Goal: Find specific page/section: Find specific page/section

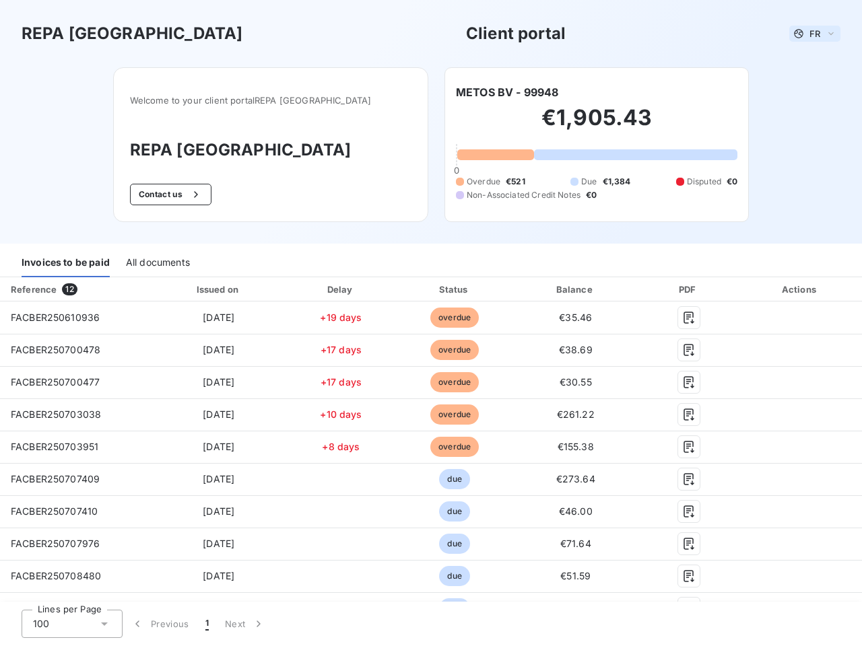
click at [809, 34] on span "FR" at bounding box center [814, 33] width 11 height 11
click at [194, 195] on button "Contact us" at bounding box center [170, 195] width 81 height 22
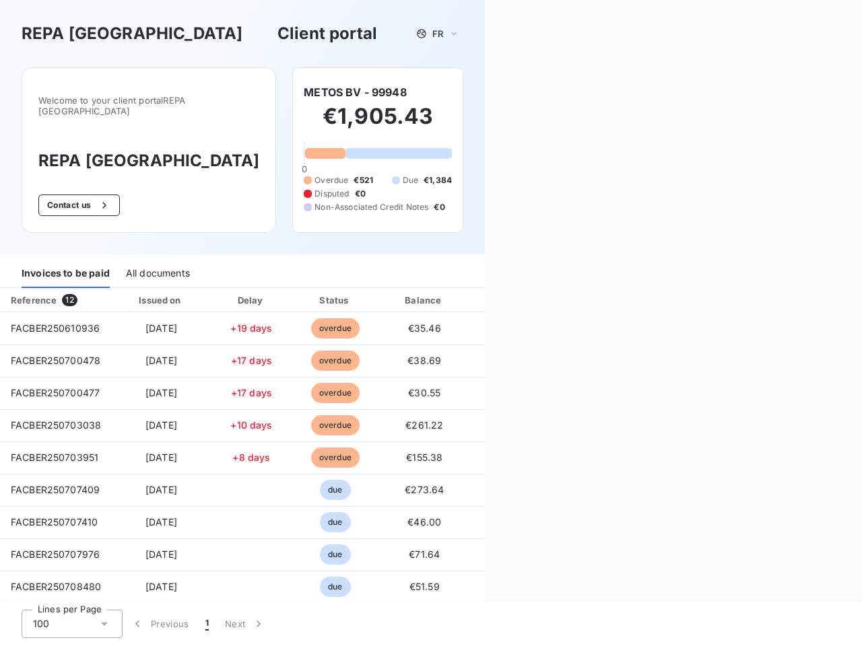
click at [502, 92] on div "Contact us Fill out the form below, and a member of our team will get back to y…" at bounding box center [673, 323] width 377 height 646
click at [65, 263] on div "Invoices to be paid" at bounding box center [66, 274] width 88 height 28
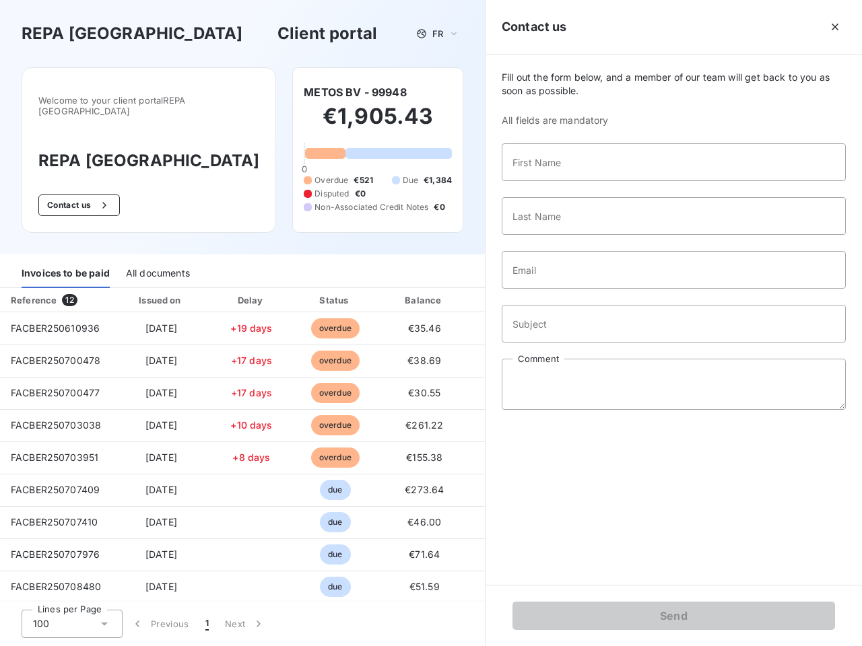
click at [157, 263] on div "All documents" at bounding box center [158, 274] width 64 height 28
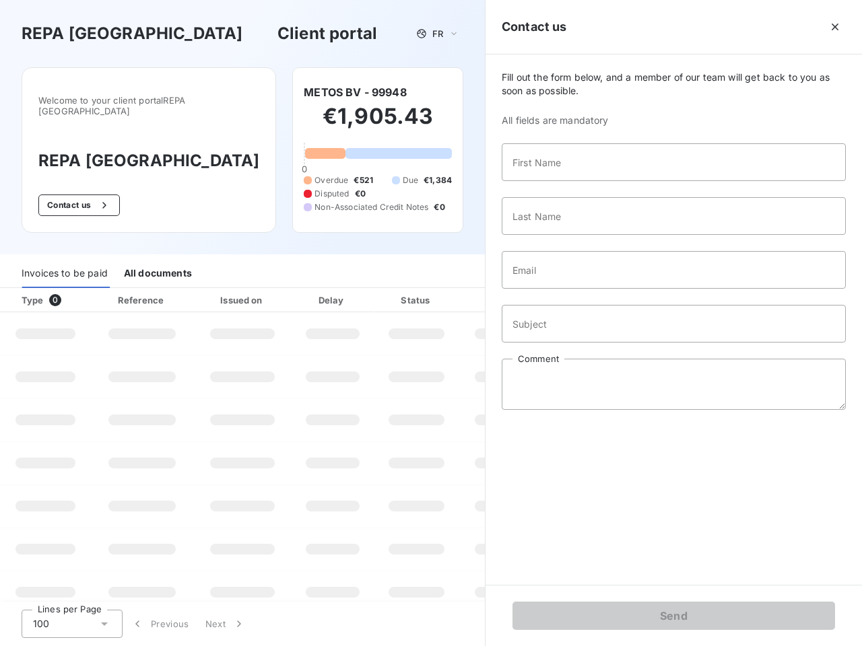
click at [74, 290] on th "Type 0" at bounding box center [45, 300] width 91 height 24
click at [215, 290] on th "Issued on" at bounding box center [242, 300] width 98 height 24
click at [335, 290] on th "Delay" at bounding box center [333, 300] width 82 height 24
click at [448, 290] on th "Status" at bounding box center [417, 300] width 86 height 24
click at [568, 290] on div "Fill out the form below, and a member of our team will get back to you as soon …" at bounding box center [673, 320] width 376 height 531
